Goal: Transaction & Acquisition: Obtain resource

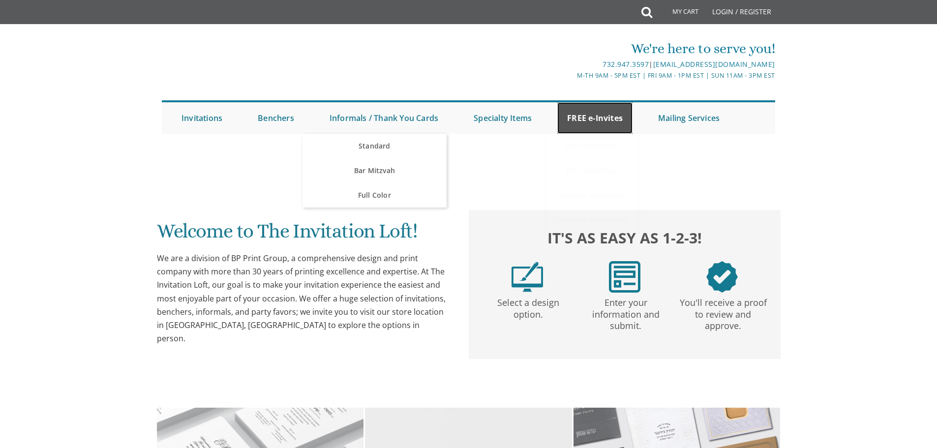
click at [591, 118] on link "FREE e-Invites" at bounding box center [594, 117] width 75 height 31
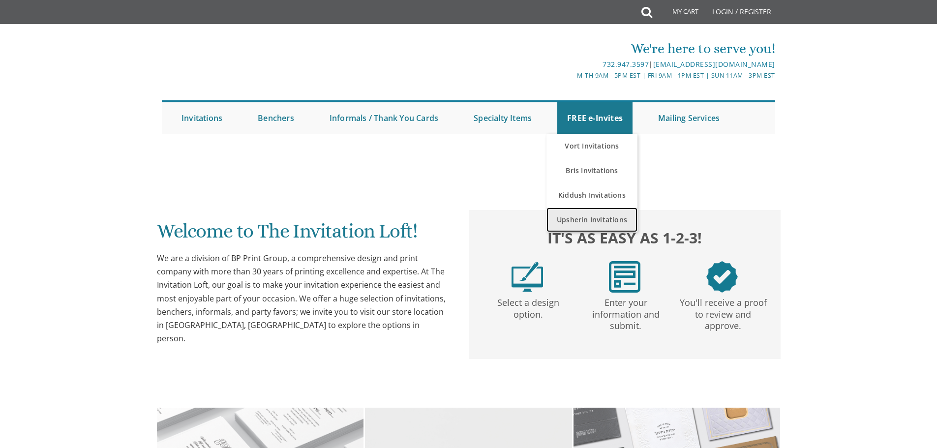
click at [580, 217] on link "Upsherin Invitations" at bounding box center [591, 219] width 91 height 25
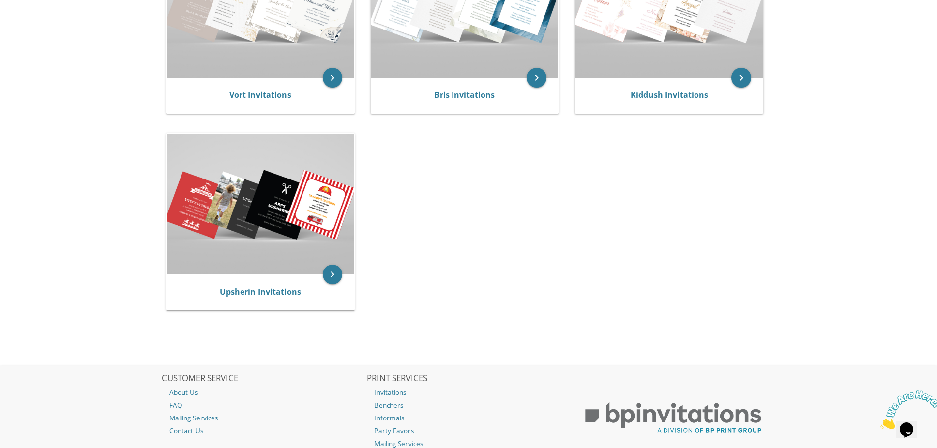
scroll to position [295, 0]
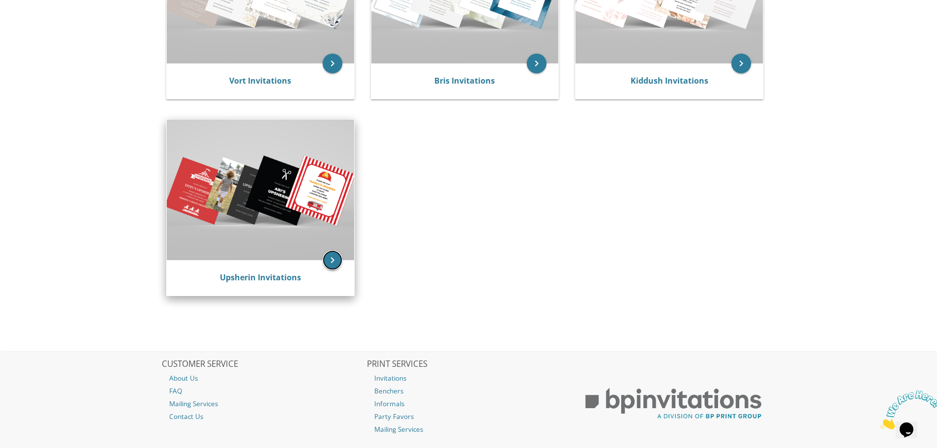
click at [331, 266] on icon "keyboard_arrow_right" at bounding box center [333, 260] width 20 height 20
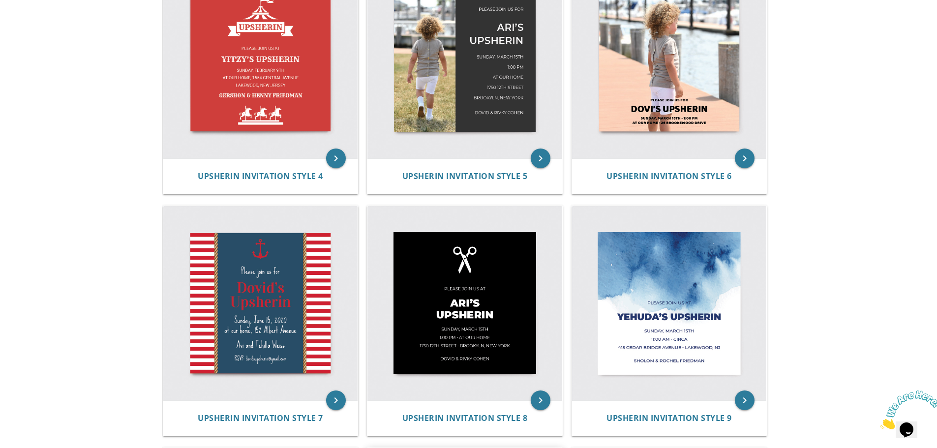
scroll to position [439, 0]
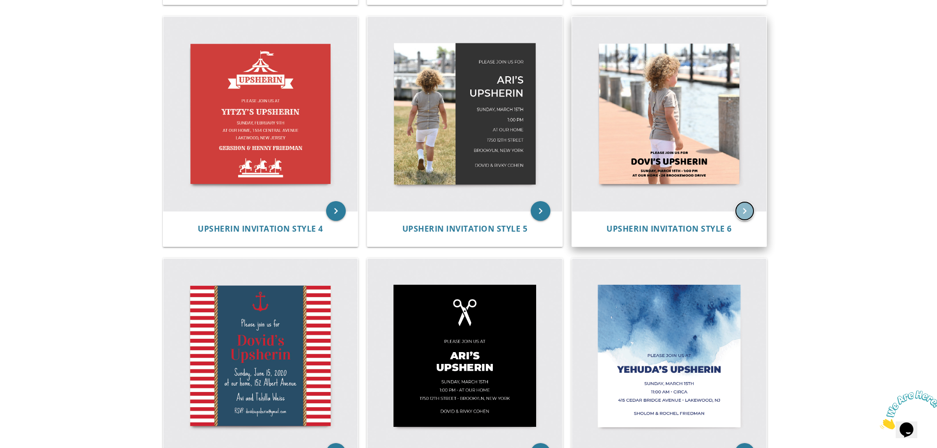
click at [746, 206] on icon "keyboard_arrow_right" at bounding box center [744, 211] width 20 height 20
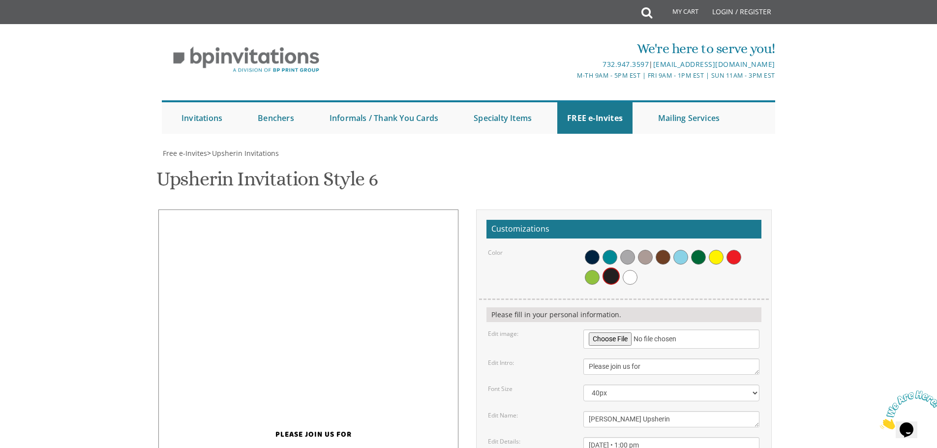
scroll to position [147, 0]
drag, startPoint x: 646, startPoint y: 221, endPoint x: 576, endPoint y: 231, distance: 71.0
click at [576, 231] on form "Customizations Color Please fill in your personal information. Edit image: Edit…" at bounding box center [623, 385] width 275 height 331
click at [644, 358] on textarea "Please join us for" at bounding box center [671, 366] width 176 height 16
type textarea "T"
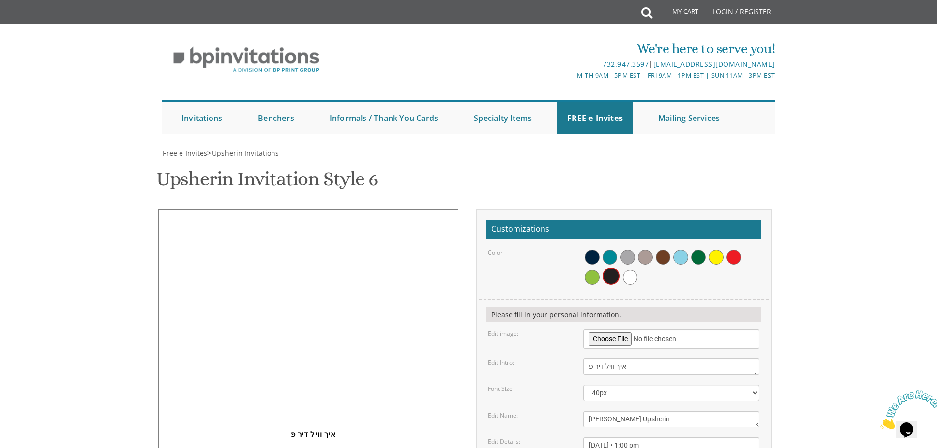
click at [587, 358] on textarea "Please join us for" at bounding box center [671, 366] width 176 height 16
type textarea "ראיך וויל דיר פ"
drag, startPoint x: 636, startPoint y: 220, endPoint x: 568, endPoint y: 222, distance: 67.9
click at [568, 358] on div "Edit Intro: Please join us for" at bounding box center [623, 366] width 286 height 16
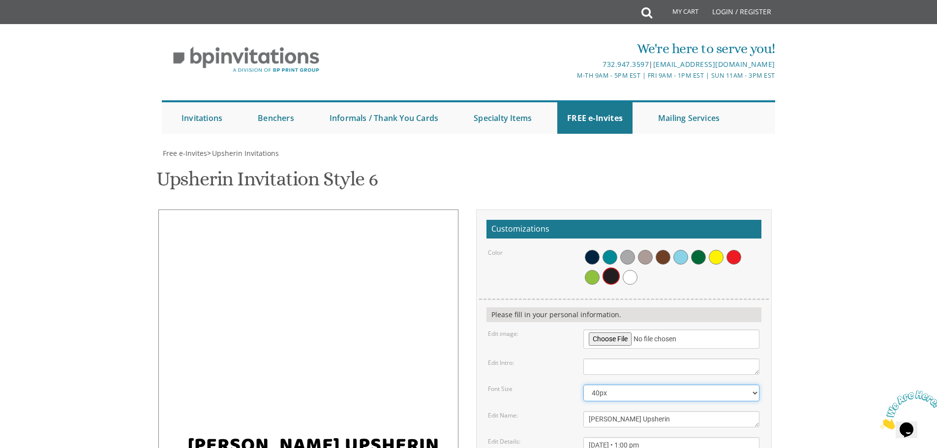
click at [596, 384] on select "20px 30px 40px 50px" at bounding box center [671, 392] width 176 height 17
select select "20px"
click at [583, 384] on select "20px 30px 40px 50px" at bounding box center [671, 392] width 176 height 17
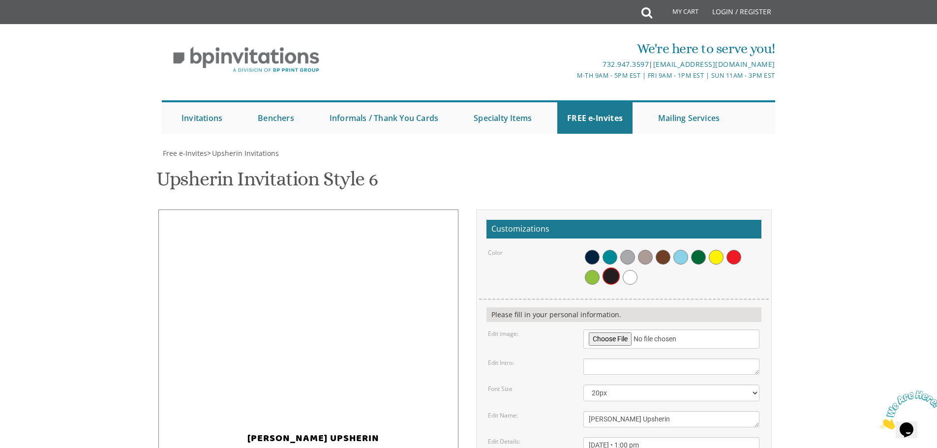
click at [604, 358] on textarea "Please join us for" at bounding box center [671, 366] width 176 height 16
drag, startPoint x: 634, startPoint y: 221, endPoint x: 586, endPoint y: 218, distance: 48.2
click at [586, 358] on textarea "Please join us for" at bounding box center [671, 366] width 176 height 16
type textarea "איך וויל דיר פ"
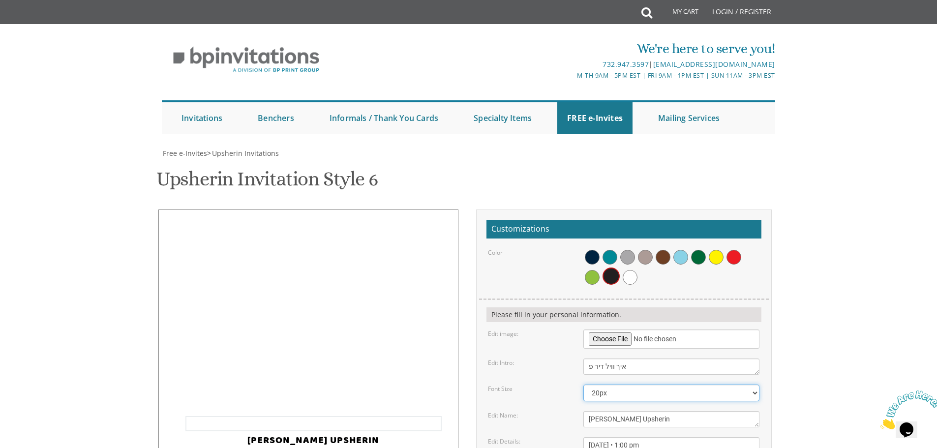
click at [636, 384] on select "20px 30px 40px 50px" at bounding box center [671, 392] width 176 height 17
click at [583, 384] on select "20px 30px 40px 50px" at bounding box center [671, 392] width 176 height 17
click at [603, 384] on select "20px 30px 40px 50px" at bounding box center [671, 392] width 176 height 17
select select "20px"
click at [583, 384] on select "20px 30px 40px 50px" at bounding box center [671, 392] width 176 height 17
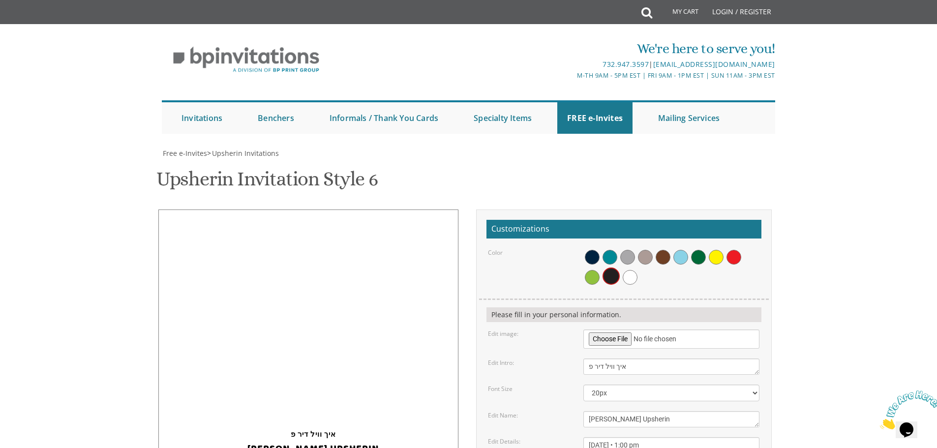
click at [587, 358] on textarea "Please join us for" at bounding box center [671, 366] width 176 height 16
type textarea "עאיך וויל דיר פ"
click at [640, 358] on textarea "Please join us for" at bounding box center [671, 366] width 176 height 16
drag, startPoint x: 639, startPoint y: 221, endPoint x: 566, endPoint y: 225, distance: 72.9
click at [566, 358] on div "Edit Intro: Please join us for" at bounding box center [623, 366] width 286 height 16
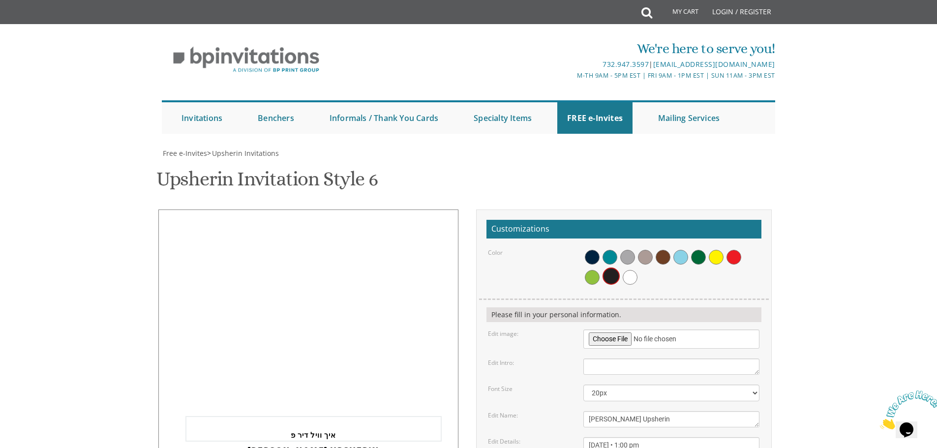
scroll to position [0, 0]
